Goal: Information Seeking & Learning: Find specific fact

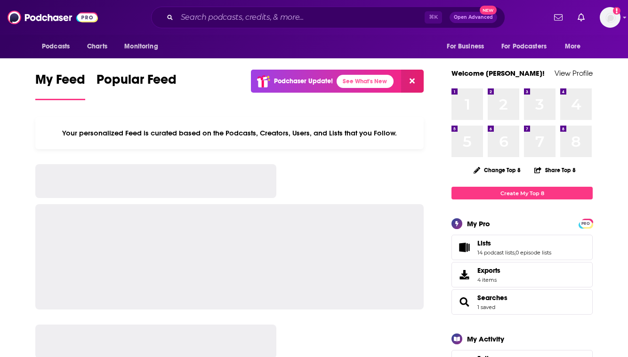
scroll to position [348, 0]
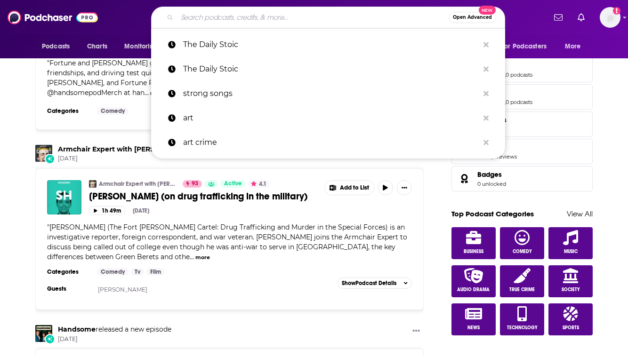
click at [198, 18] on input "Search podcasts, credits, & more..." at bounding box center [313, 17] width 272 height 15
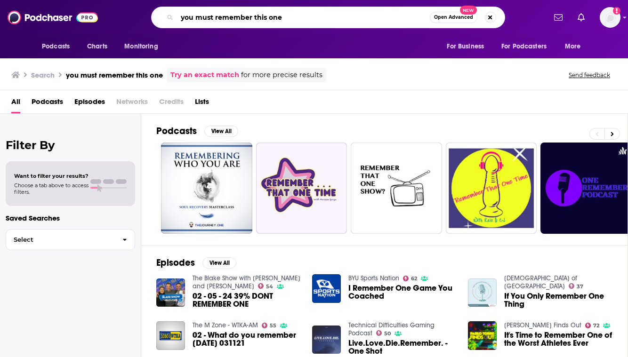
click at [311, 18] on input "you must remember this one" at bounding box center [303, 17] width 253 height 15
type input "you must remember this one [PERSON_NAME]"
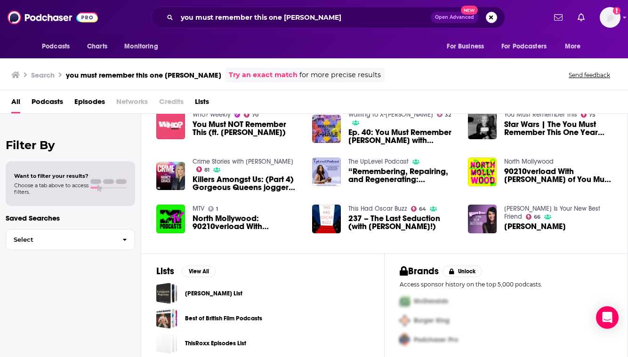
scroll to position [171, 0]
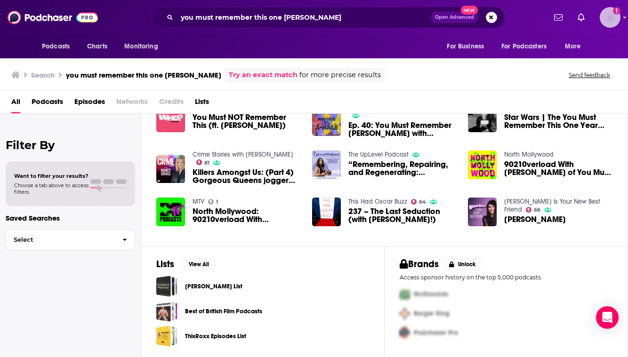
click at [614, 20] on img "Logged in as LBPublicity2" at bounding box center [610, 17] width 21 height 21
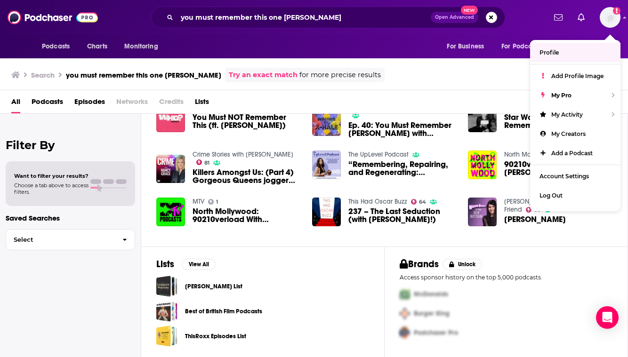
click at [349, 300] on div "[PERSON_NAME] List Best of British Film Podcasts ThisRoxx Episodes List" at bounding box center [262, 311] width 213 height 71
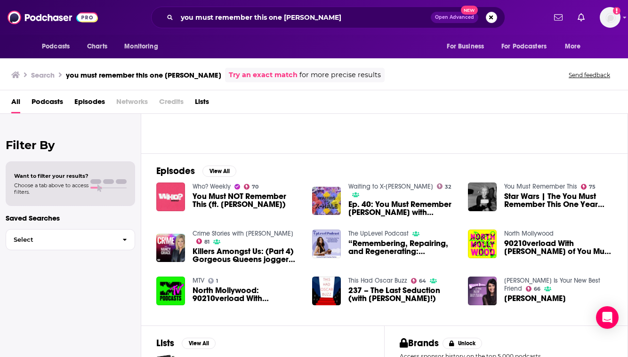
scroll to position [0, 0]
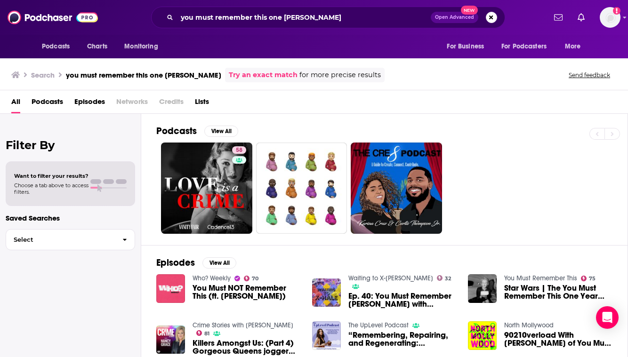
click at [16, 104] on span "All" at bounding box center [15, 103] width 9 height 19
click at [70, 41] on button "Podcasts" at bounding box center [58, 47] width 47 height 18
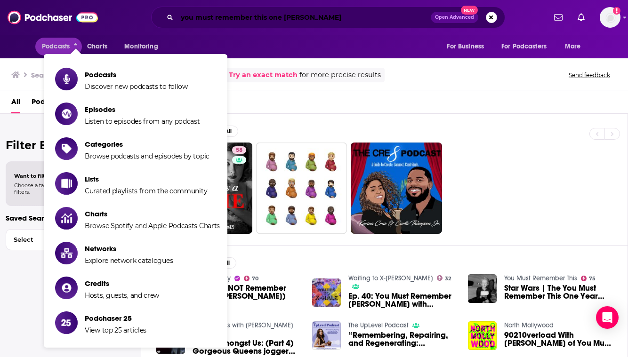
click at [194, 16] on input "you must remember this one [PERSON_NAME]" at bounding box center [304, 17] width 254 height 15
